Goal: Book appointment/travel/reservation

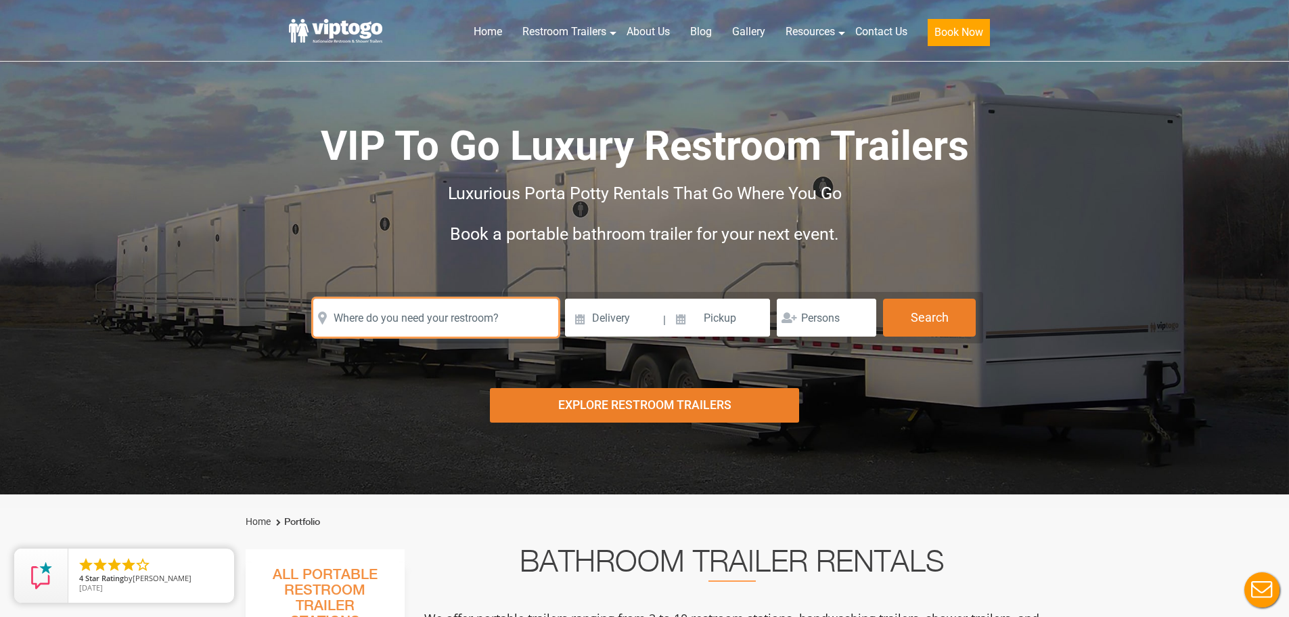
click at [375, 330] on input "text" at bounding box center [435, 317] width 245 height 38
paste input "[STREET_ADDRESS][PERSON_NAME]"
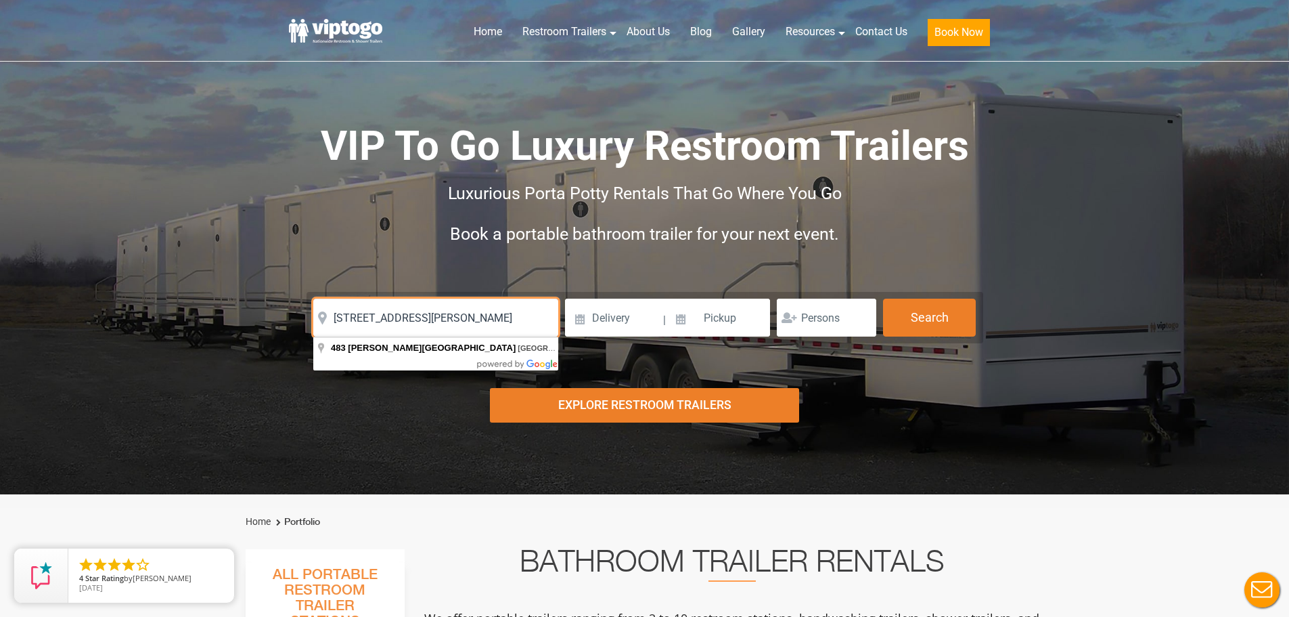
type input "[STREET_ADDRESS][PERSON_NAME]"
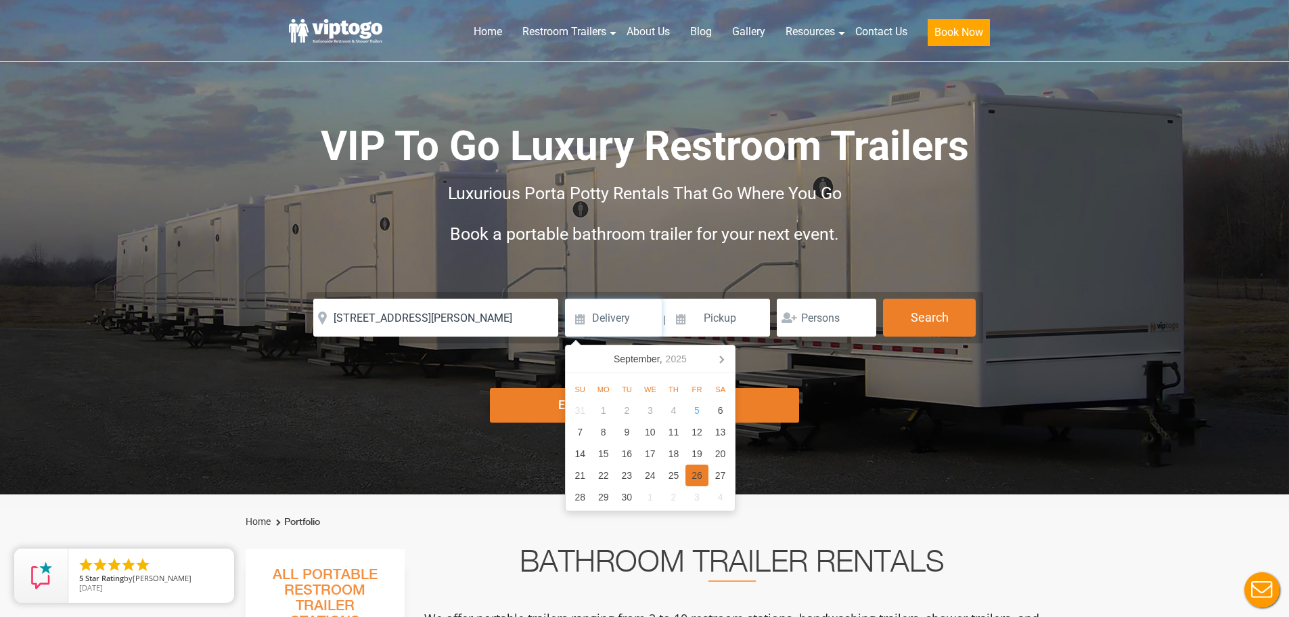
click at [700, 478] on div "26" at bounding box center [698, 475] width 24 height 22
type input "[DATE]"
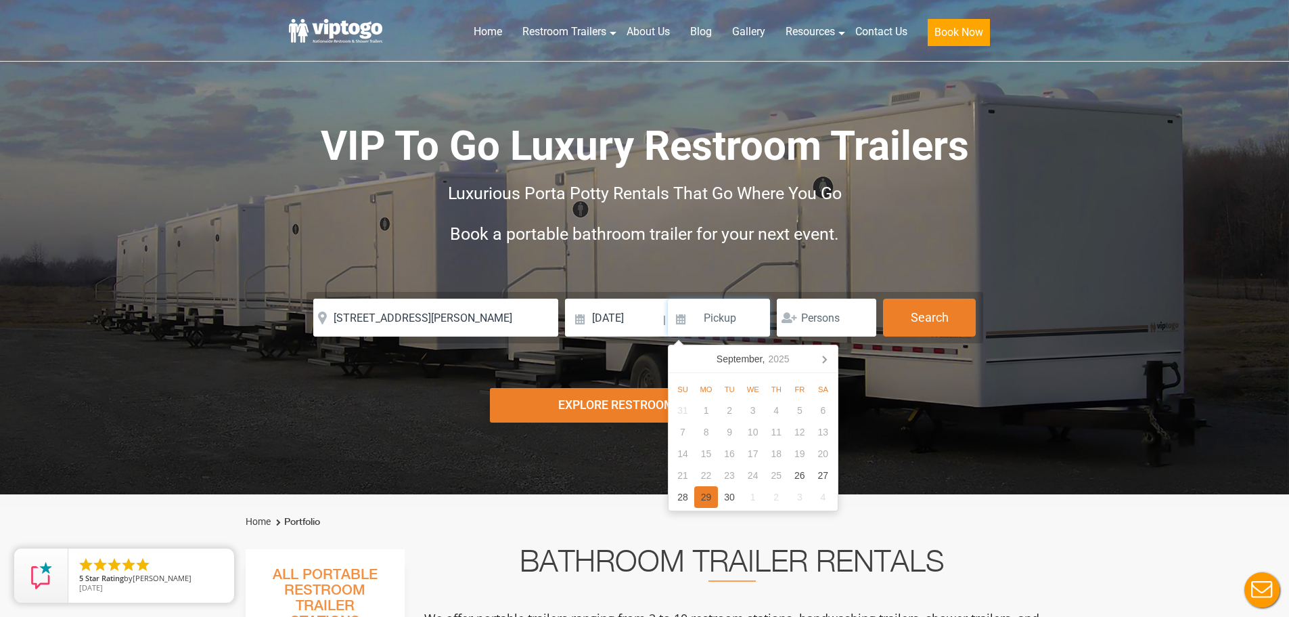
click at [711, 499] on div "29" at bounding box center [706, 497] width 24 height 22
type input "[DATE]"
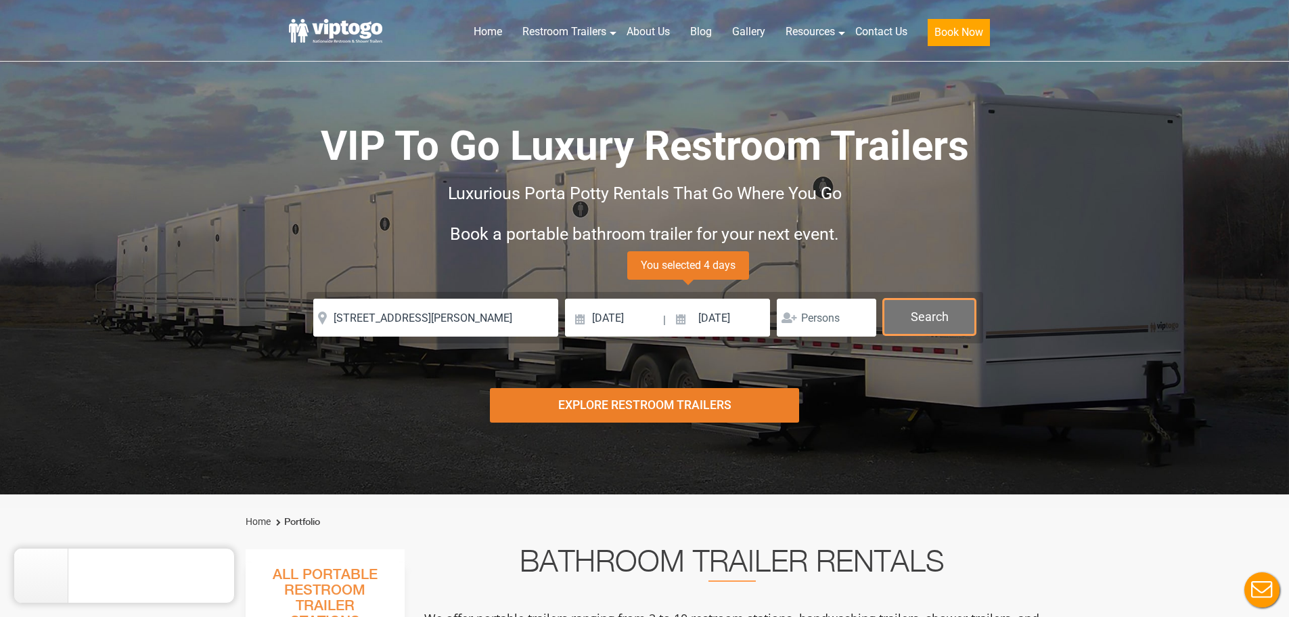
click at [927, 314] on button "Search" at bounding box center [929, 316] width 93 height 37
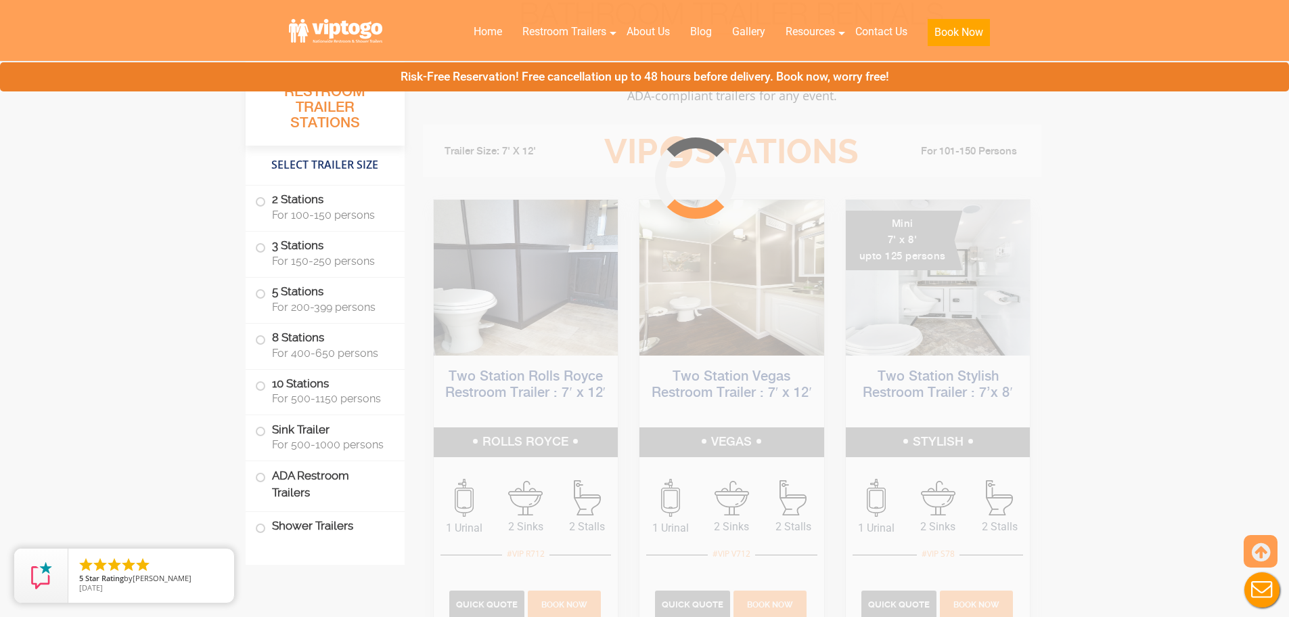
scroll to position [548, 0]
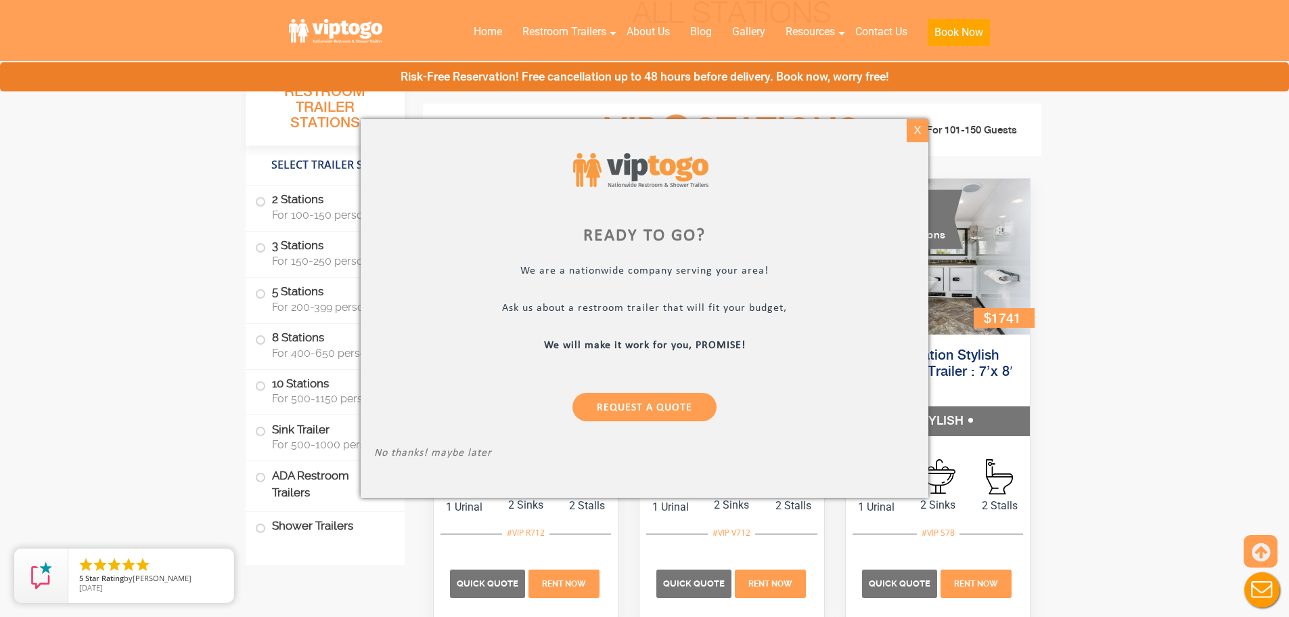
click at [916, 133] on div "X" at bounding box center [917, 130] width 21 height 23
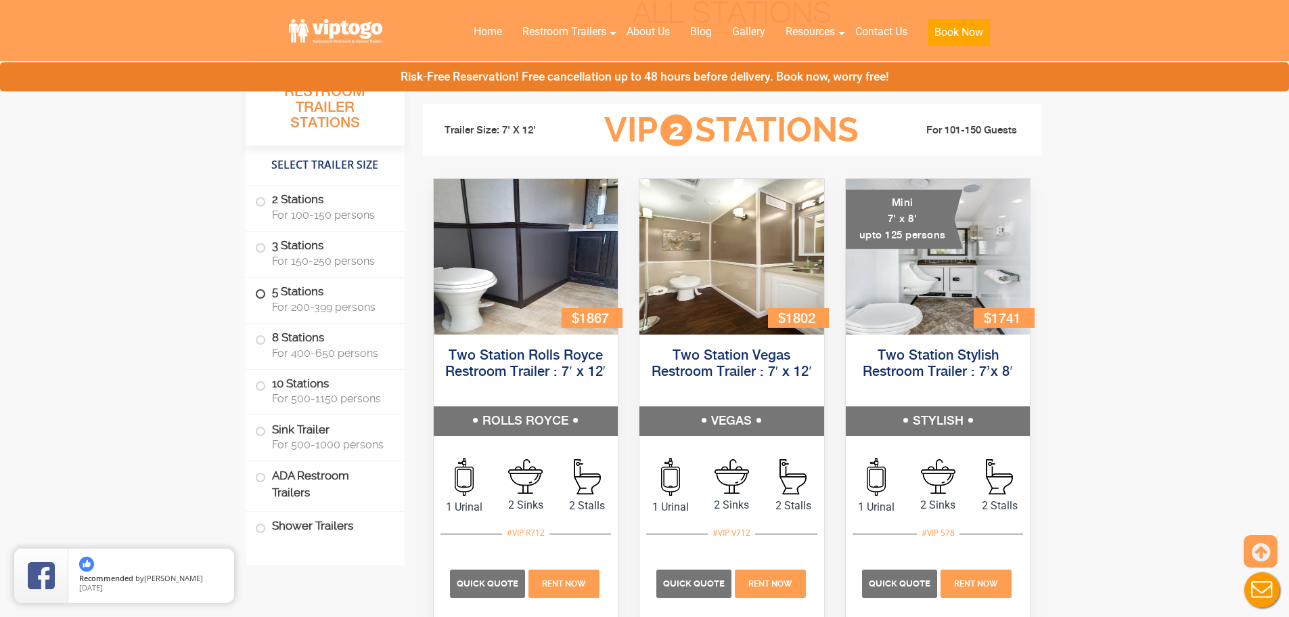
click at [260, 293] on span at bounding box center [260, 293] width 5 height 5
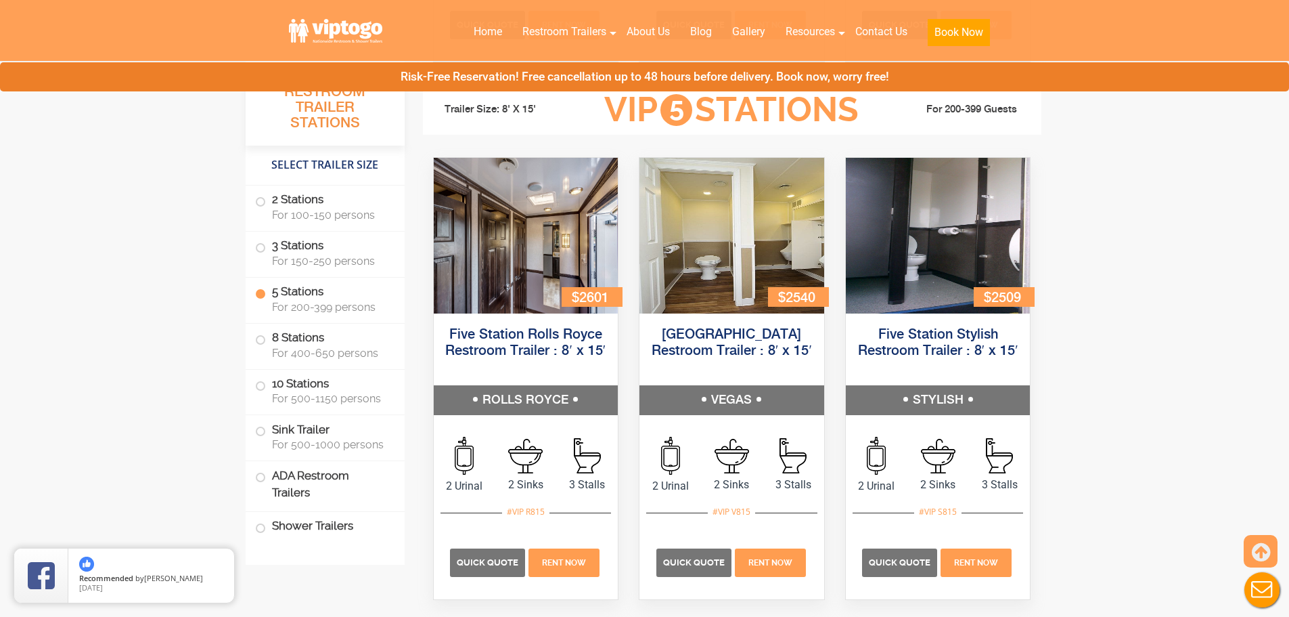
scroll to position [2028, 0]
